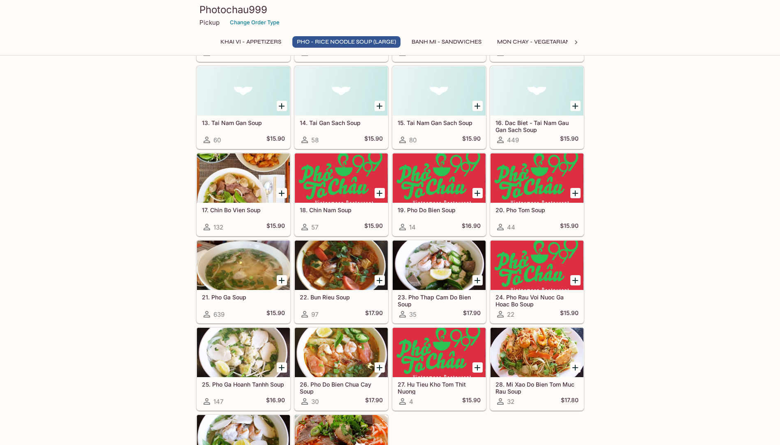
scroll to position [535, 0]
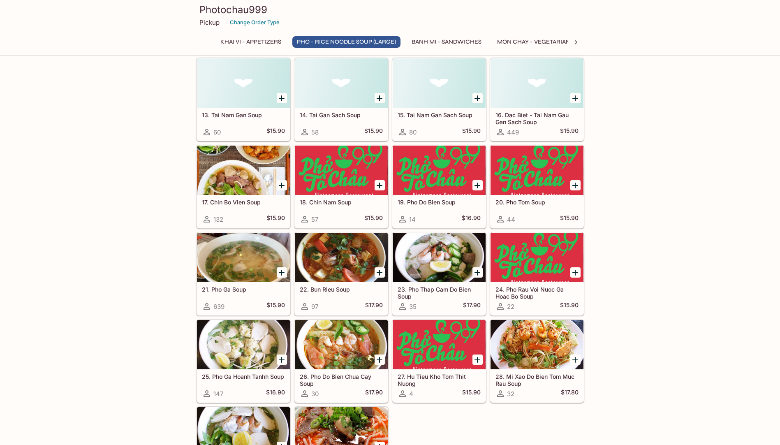
click at [243, 257] on div at bounding box center [243, 257] width 93 height 49
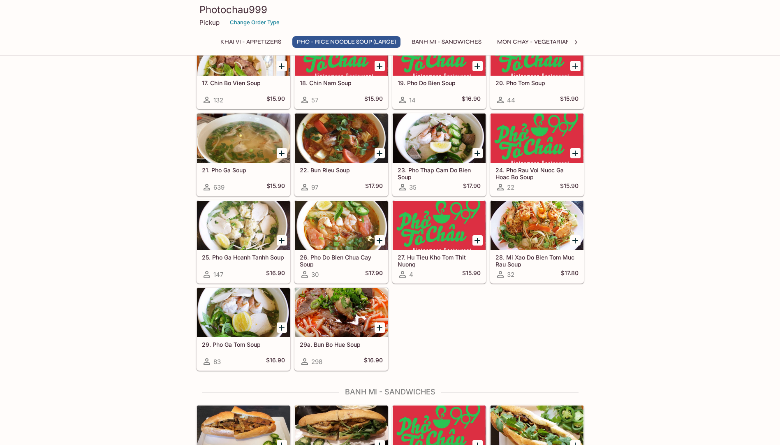
scroll to position [691, 0]
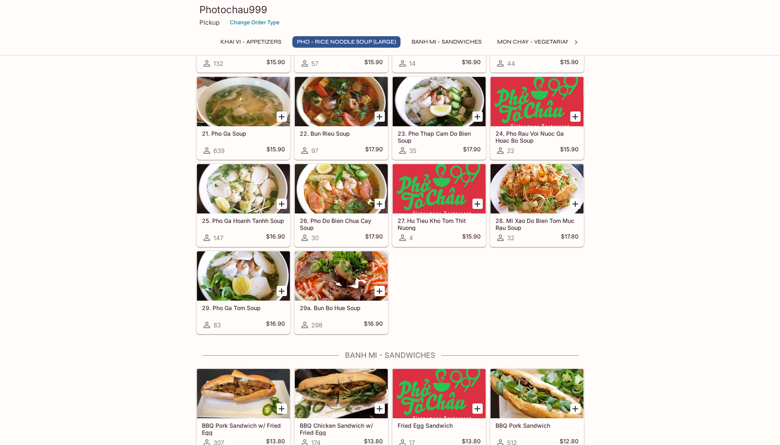
click at [238, 199] on div at bounding box center [243, 188] width 93 height 49
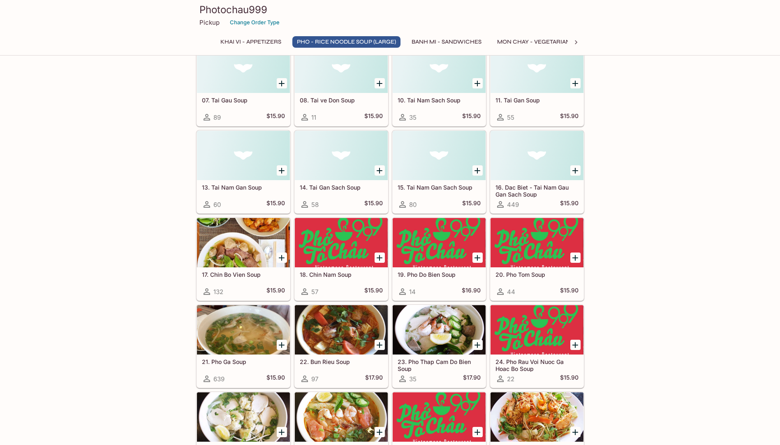
scroll to position [502, 0]
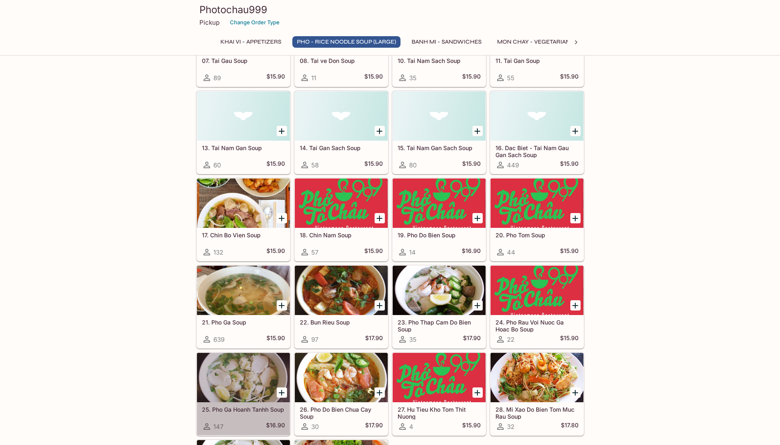
click at [238, 378] on div at bounding box center [243, 377] width 93 height 49
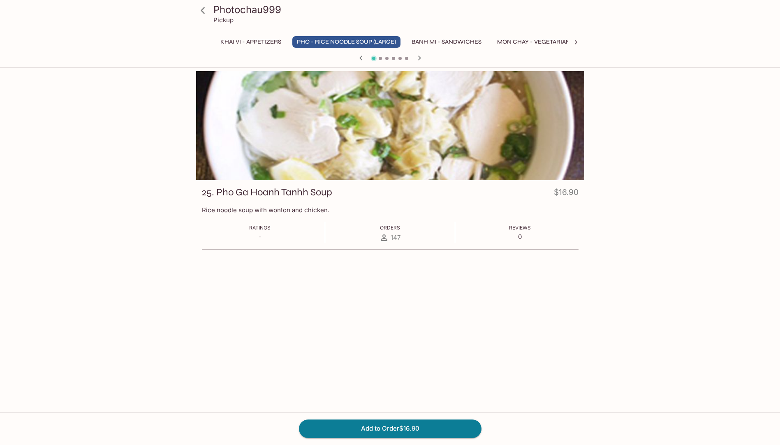
drag, startPoint x: 0, startPoint y: 1, endPoint x: 73, endPoint y: 198, distance: 210.4
click at [73, 198] on div "Photochau999 Pickup Khai Vi - Appetizers Pho - Rice Noodle Soup (Large) Banh Mi…" at bounding box center [390, 293] width 780 height 445
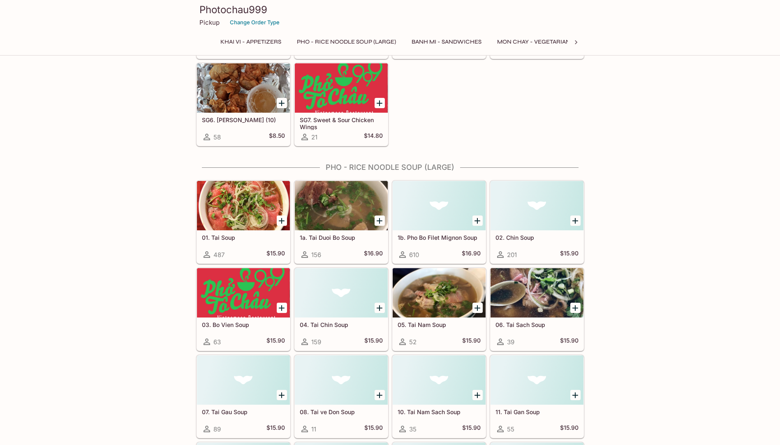
scroll to position [148, 0]
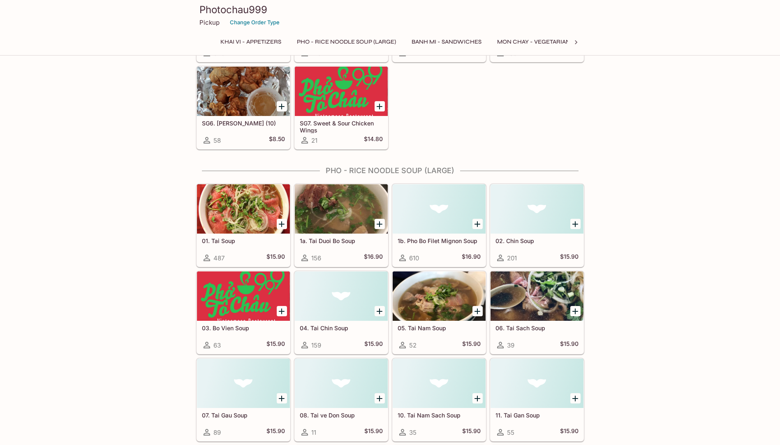
click at [338, 299] on div at bounding box center [341, 295] width 93 height 49
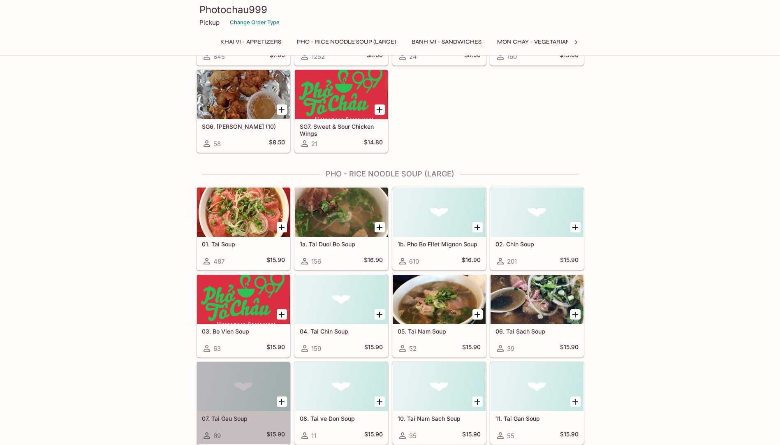
click at [236, 396] on div at bounding box center [243, 386] width 93 height 49
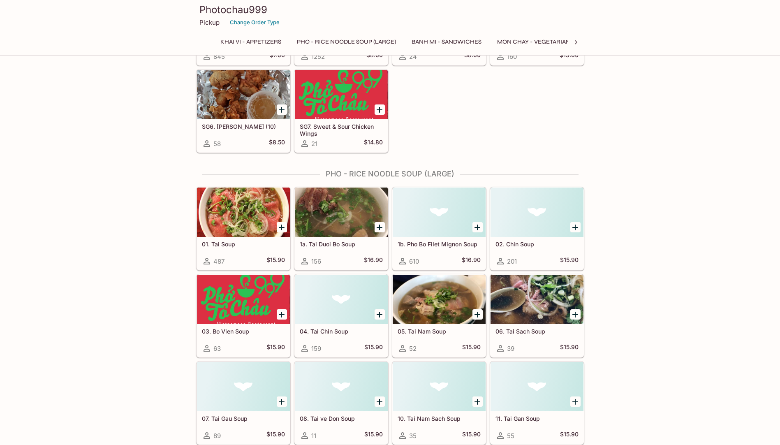
scroll to position [141, 0]
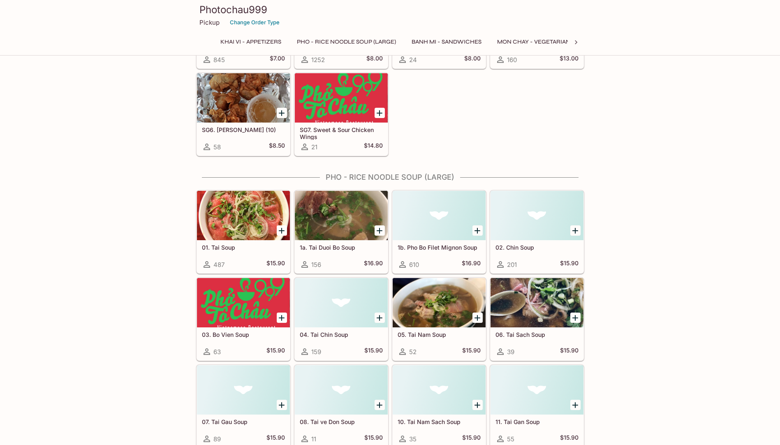
click at [349, 398] on div at bounding box center [341, 389] width 93 height 49
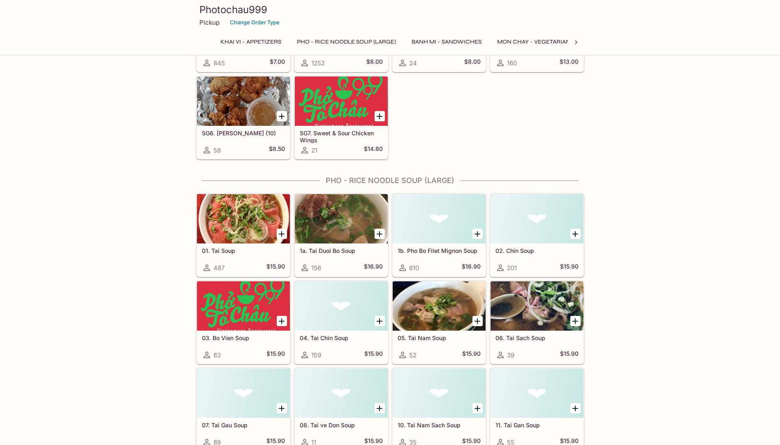
click at [529, 311] on div at bounding box center [536, 305] width 93 height 49
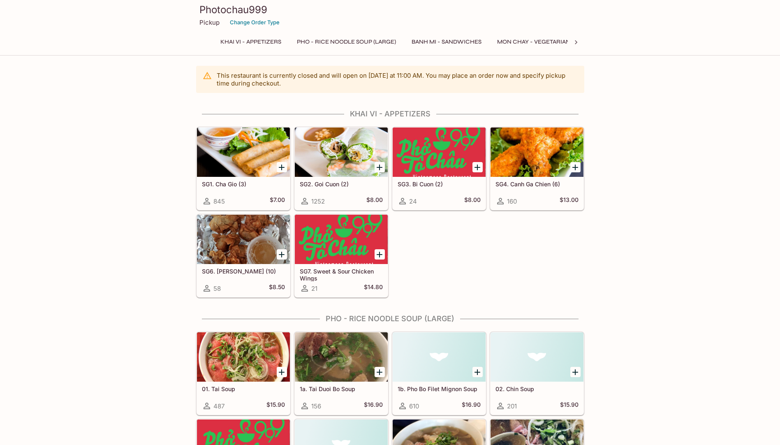
scroll to position [135, 0]
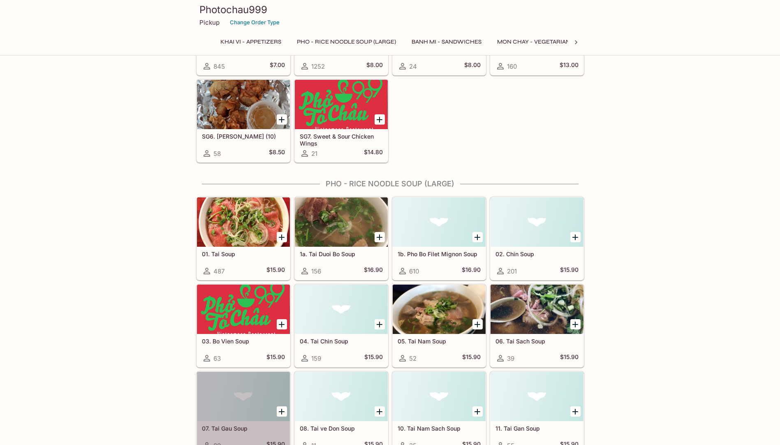
click at [241, 403] on div at bounding box center [243, 396] width 93 height 49
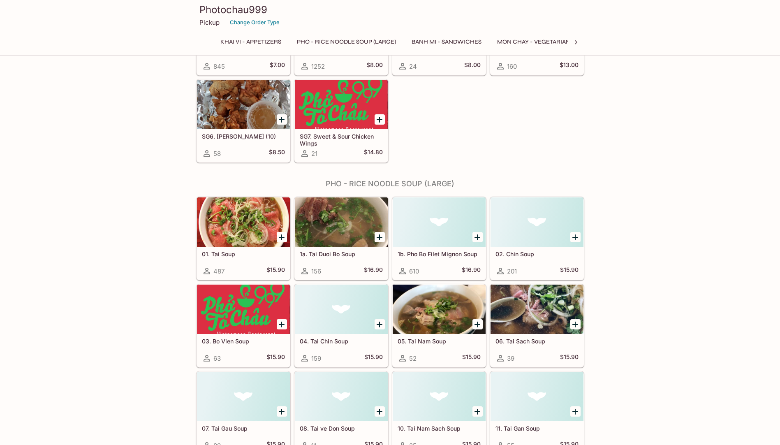
scroll to position [132, 0]
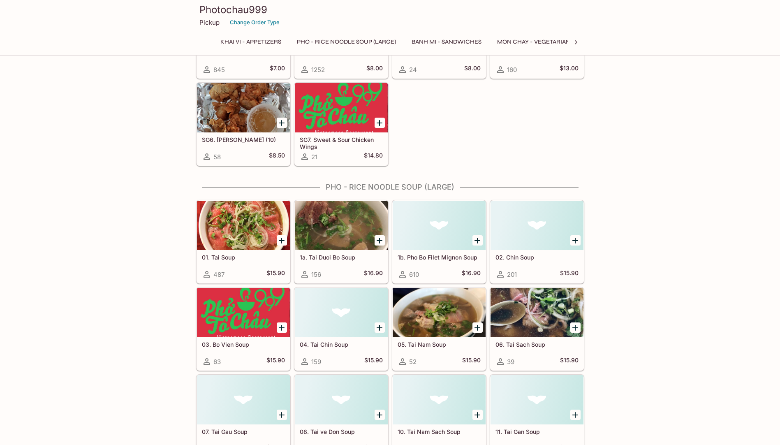
click at [351, 410] on div at bounding box center [341, 399] width 93 height 49
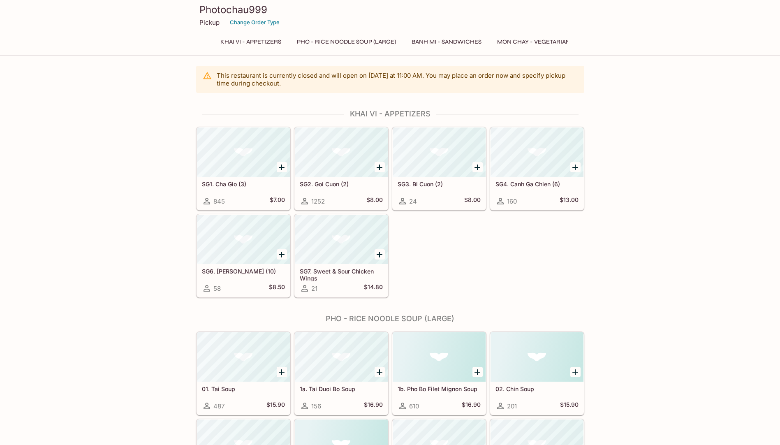
scroll to position [128, 0]
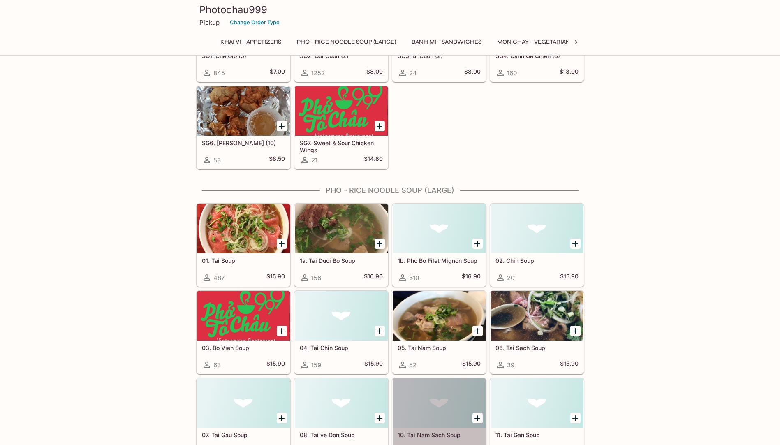
click at [436, 401] on div at bounding box center [439, 402] width 93 height 49
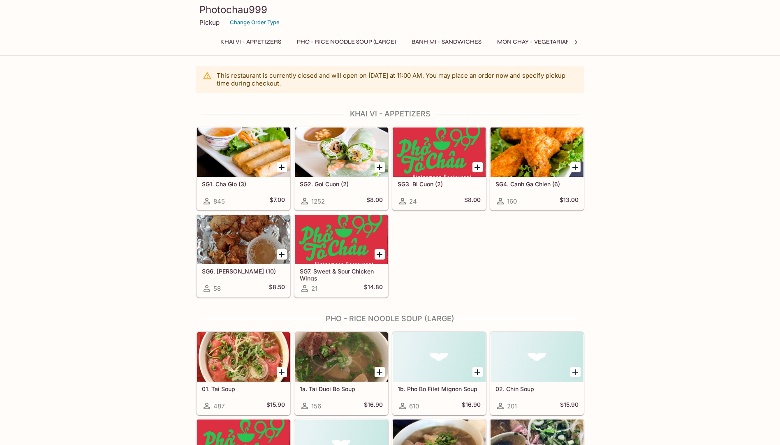
scroll to position [125, 0]
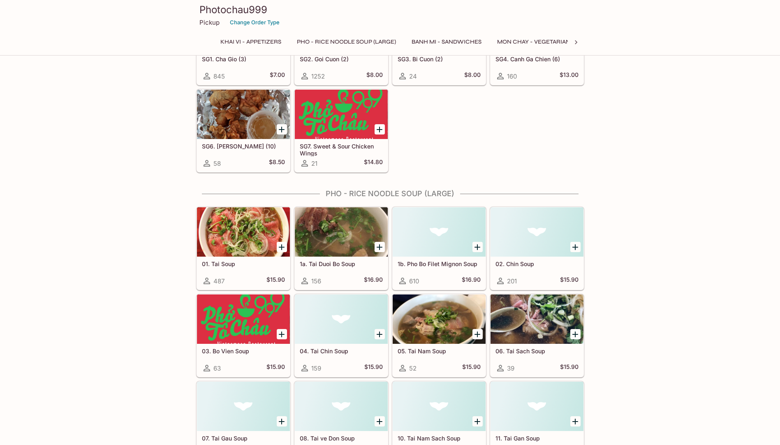
click at [549, 414] on div at bounding box center [536, 405] width 93 height 49
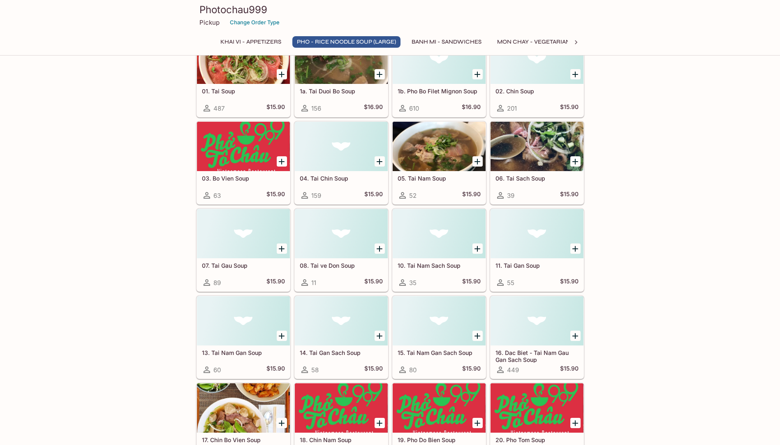
scroll to position [337, 0]
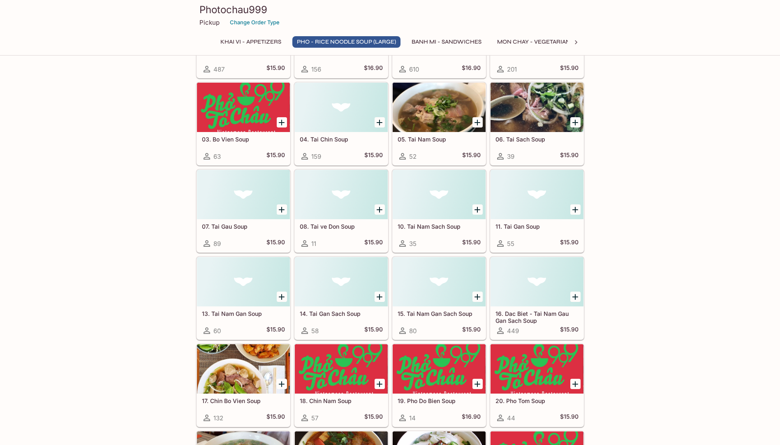
click at [232, 295] on div at bounding box center [243, 281] width 93 height 49
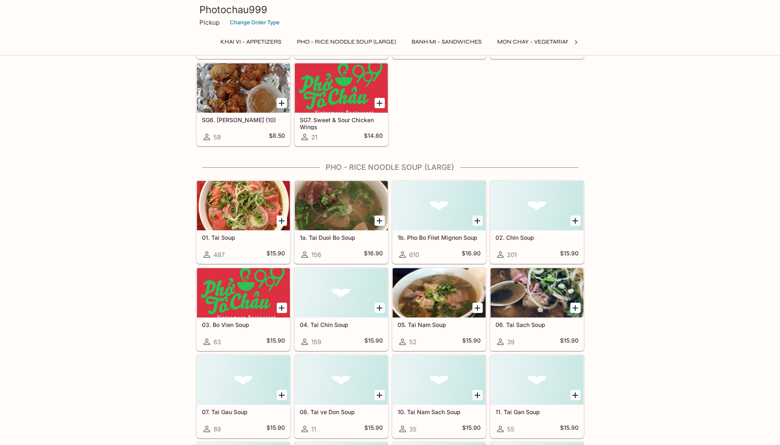
scroll to position [148, 0]
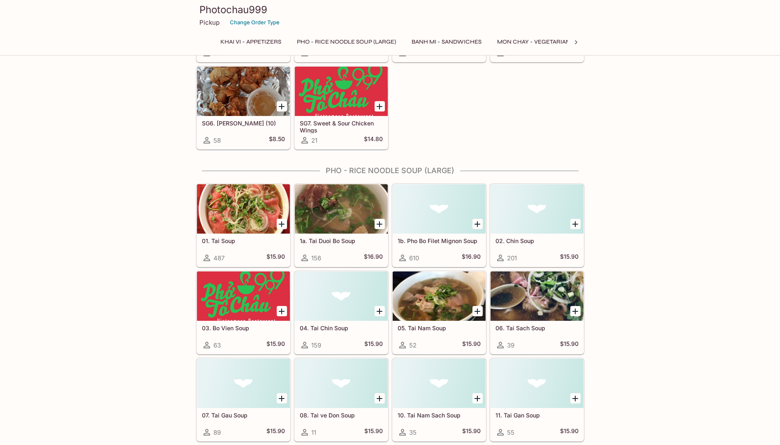
click at [321, 383] on div at bounding box center [341, 382] width 93 height 49
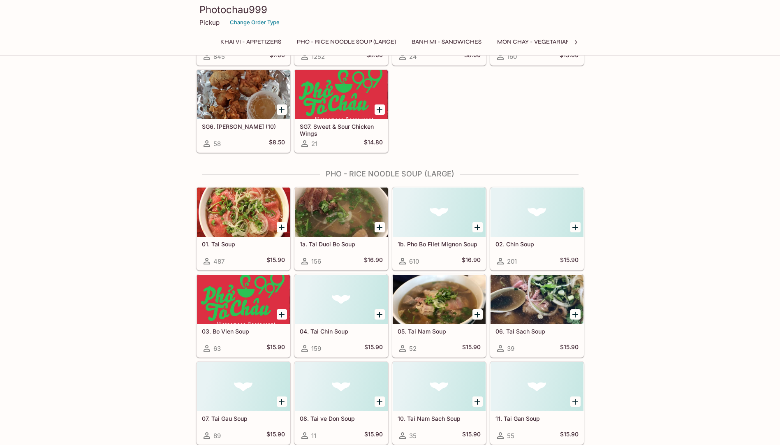
click at [444, 387] on div at bounding box center [439, 386] width 93 height 49
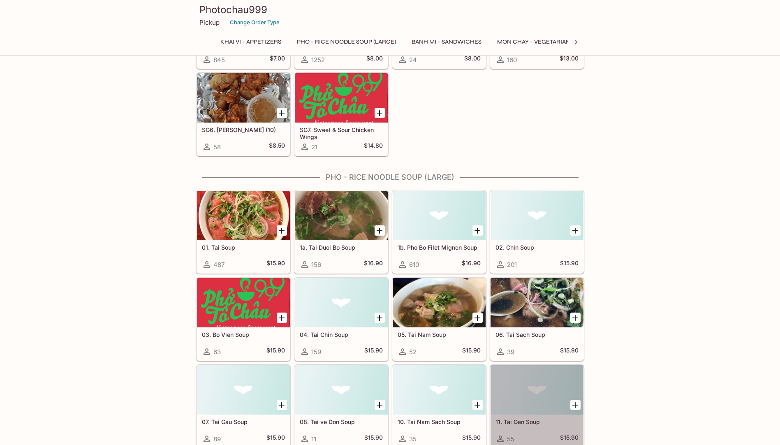
click at [535, 393] on div at bounding box center [536, 389] width 93 height 49
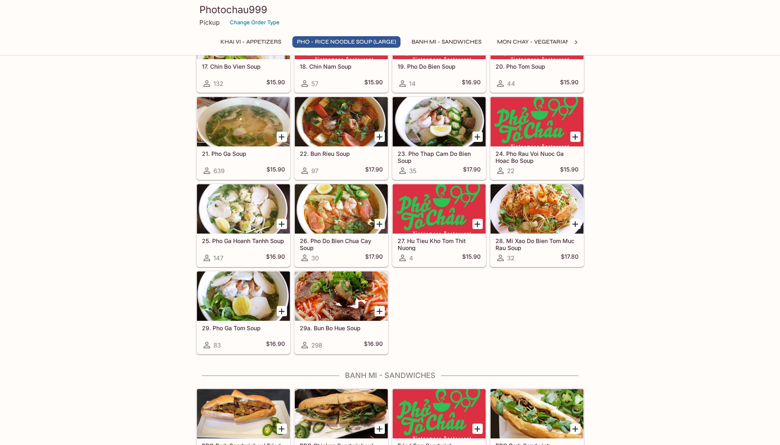
scroll to position [658, 0]
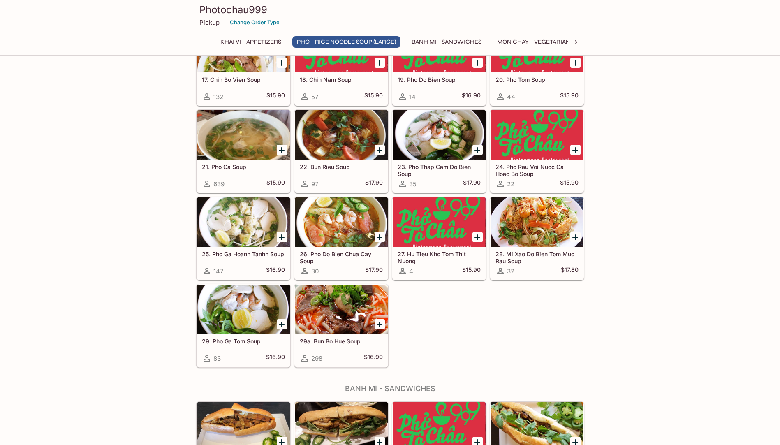
click at [546, 127] on div at bounding box center [536, 134] width 93 height 49
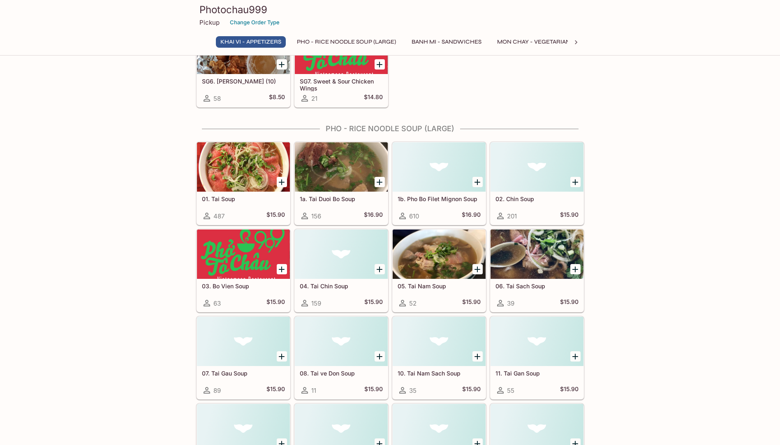
scroll to position [214, 0]
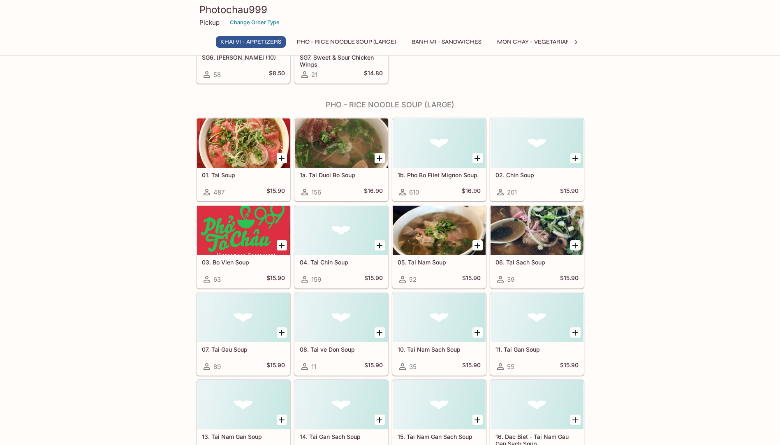
click at [525, 138] on div at bounding box center [536, 142] width 93 height 49
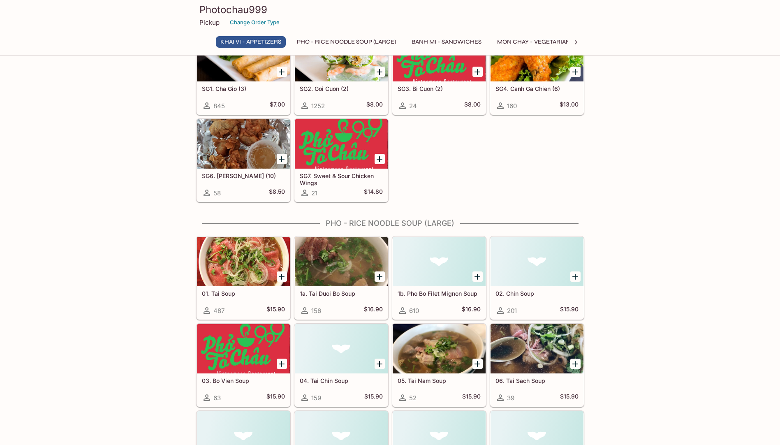
scroll to position [129, 0]
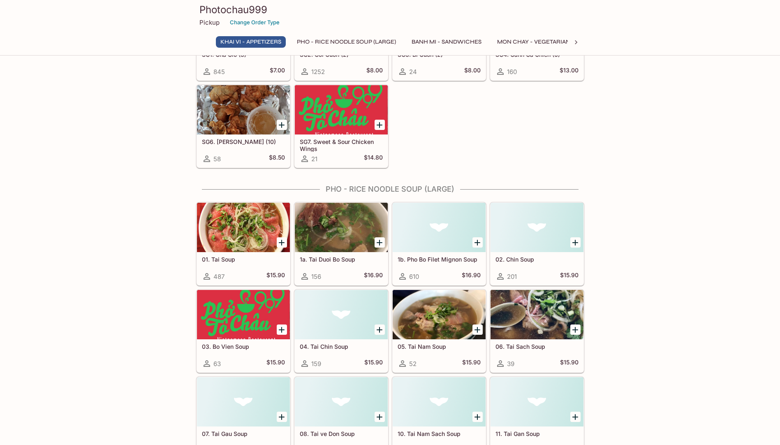
click at [225, 229] on div at bounding box center [243, 227] width 93 height 49
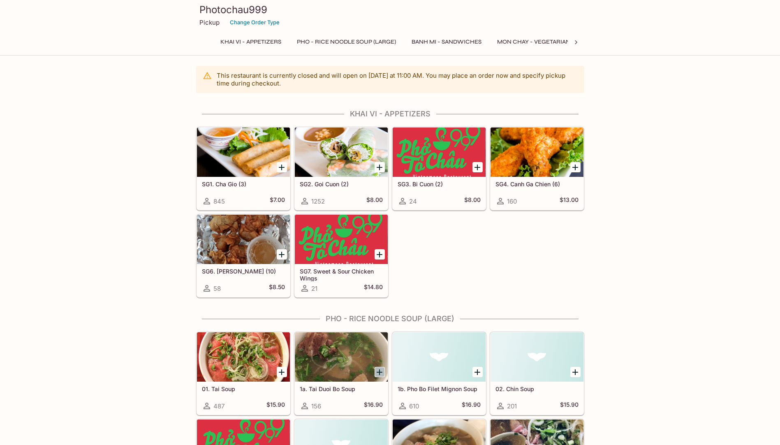
click at [377, 373] on icon "Add 1a. Tai Duoi Bo Soup" at bounding box center [379, 372] width 10 height 10
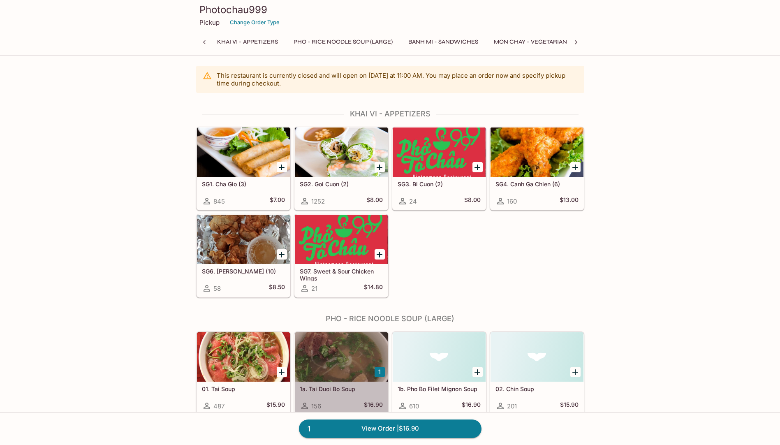
click at [332, 391] on h5 "1a. Tai Duoi Bo Soup" at bounding box center [341, 388] width 83 height 7
